Goal: Task Accomplishment & Management: Manage account settings

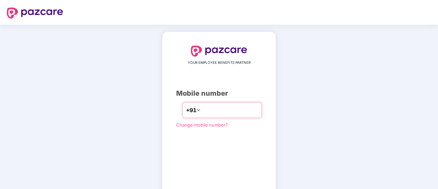
scroll to position [34, 0]
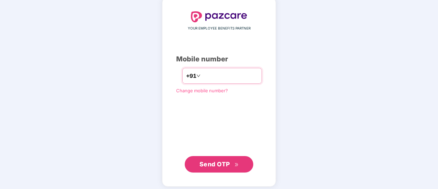
click at [236, 70] on input "**********" at bounding box center [230, 75] width 56 height 11
click at [230, 72] on input "**********" at bounding box center [230, 75] width 56 height 11
type input "*"
type input "**********"
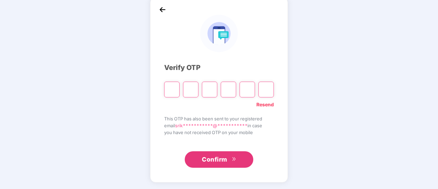
type input "*"
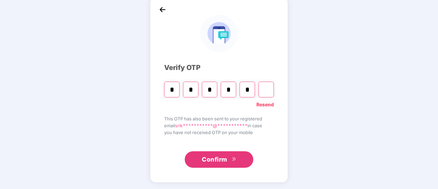
type input "*"
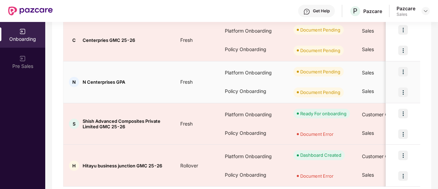
scroll to position [212, 0]
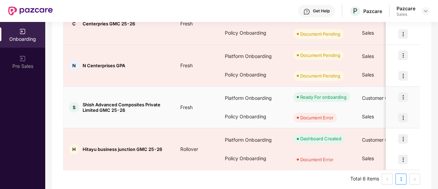
click at [401, 116] on img at bounding box center [404, 118] width 10 height 10
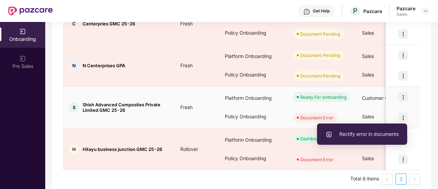
click at [369, 132] on span "Rectify error in documents" at bounding box center [362, 134] width 73 height 8
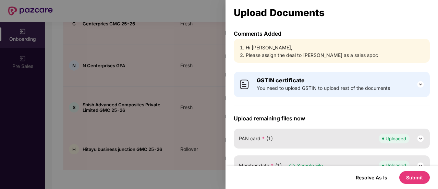
scroll to position [66, 0]
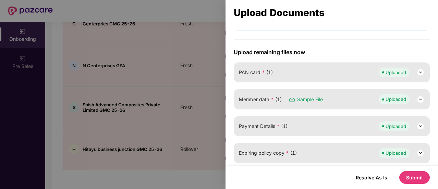
click at [162, 102] on div at bounding box center [219, 94] width 438 height 189
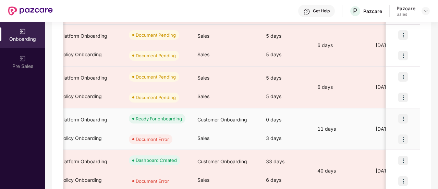
scroll to position [0, 168]
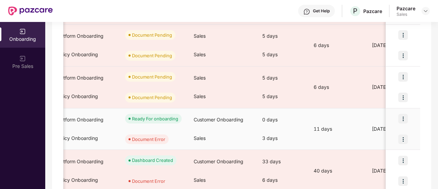
click at [401, 136] on img at bounding box center [404, 139] width 10 height 10
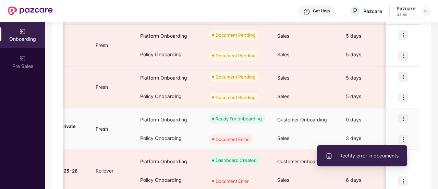
scroll to position [0, 29]
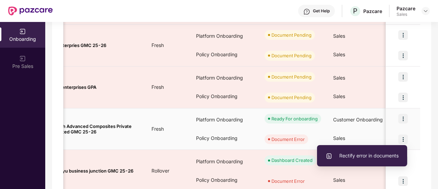
click at [375, 152] on span "Rectify error in documents" at bounding box center [362, 156] width 73 height 8
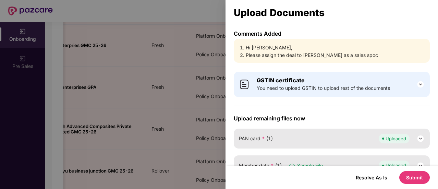
scroll to position [66, 0]
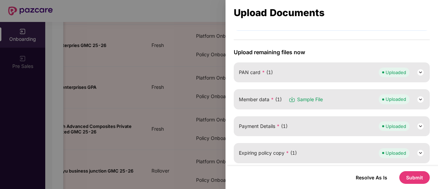
click at [406, 176] on button "Submit" at bounding box center [415, 177] width 31 height 13
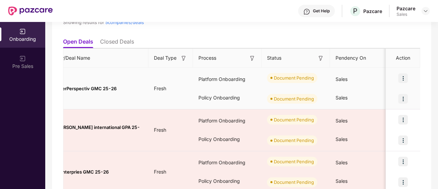
scroll to position [0, 0]
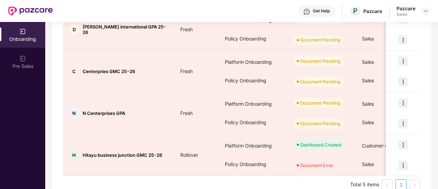
scroll to position [58, 0]
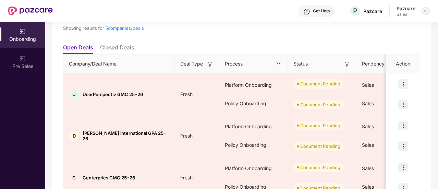
click at [428, 11] on img at bounding box center [425, 10] width 5 height 5
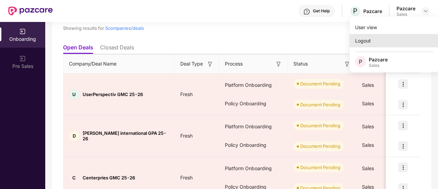
click at [378, 43] on div "Logout" at bounding box center [394, 40] width 89 height 13
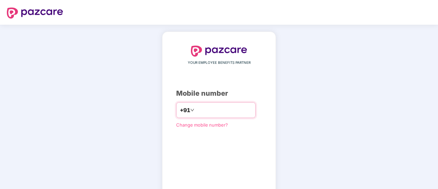
click at [237, 108] on input "number" at bounding box center [224, 110] width 56 height 11
type input "**********"
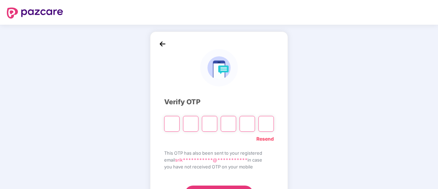
type input "*"
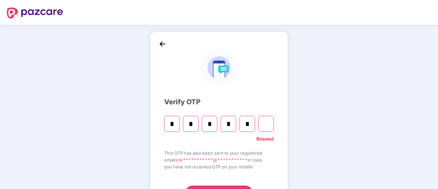
type input "*"
